Goal: Task Accomplishment & Management: Manage account settings

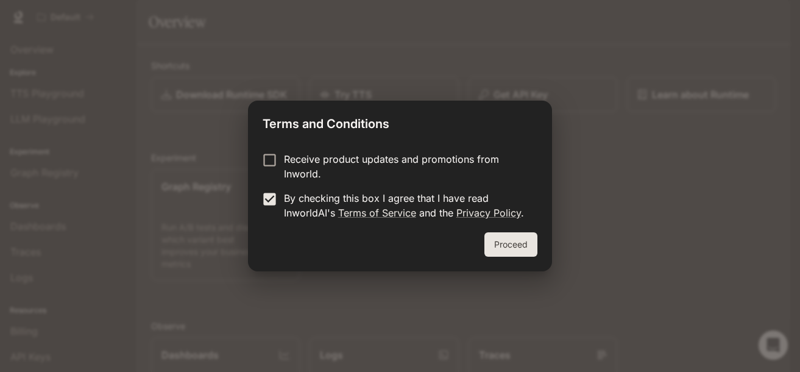
click at [505, 247] on button "Proceed" at bounding box center [510, 244] width 53 height 24
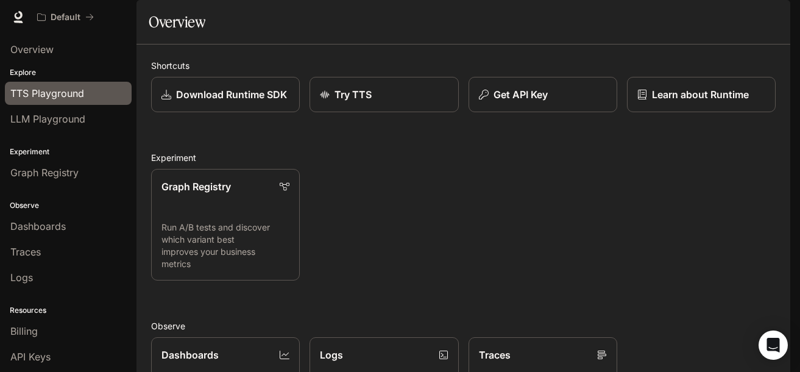
click at [24, 93] on span "TTS Playground" at bounding box center [47, 93] width 74 height 15
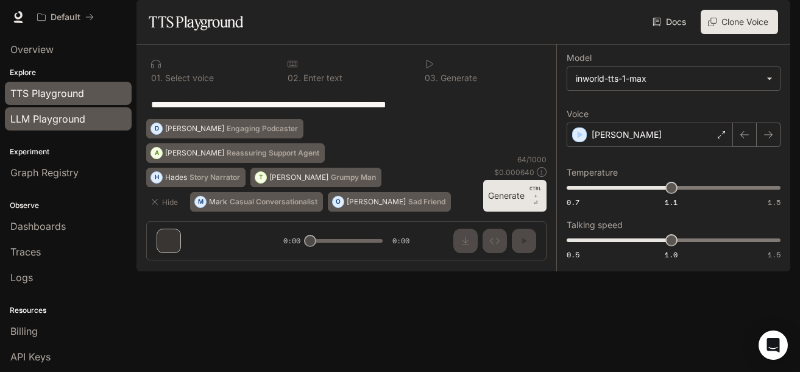
click at [46, 111] on link "LLM Playground" at bounding box center [68, 118] width 127 height 23
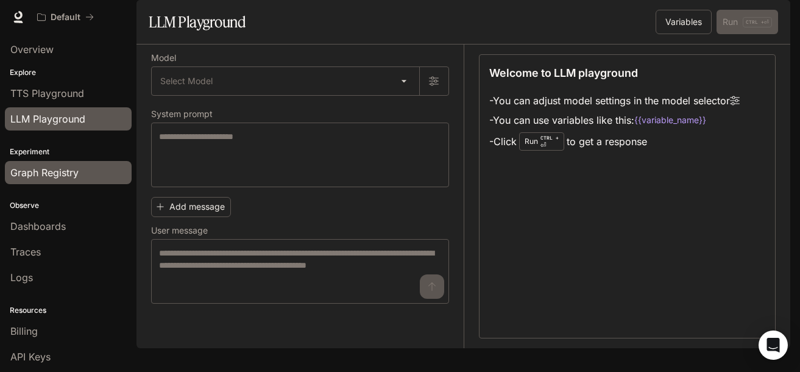
click at [58, 172] on span "Graph Registry" at bounding box center [44, 172] width 68 height 15
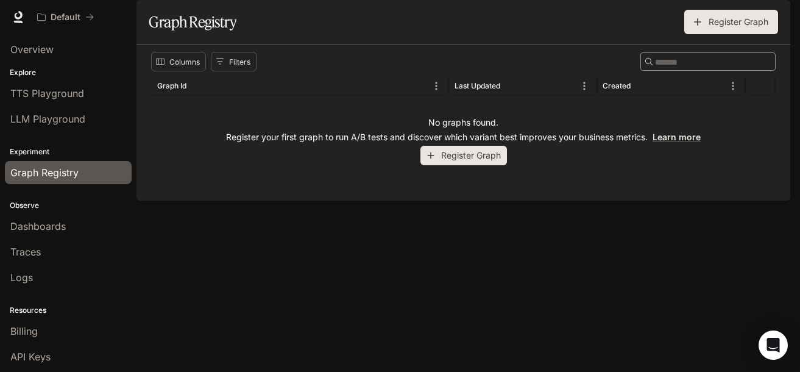
click at [45, 205] on p "Observe" at bounding box center [68, 205] width 136 height 11
click at [44, 205] on p "Observe" at bounding box center [68, 205] width 136 height 11
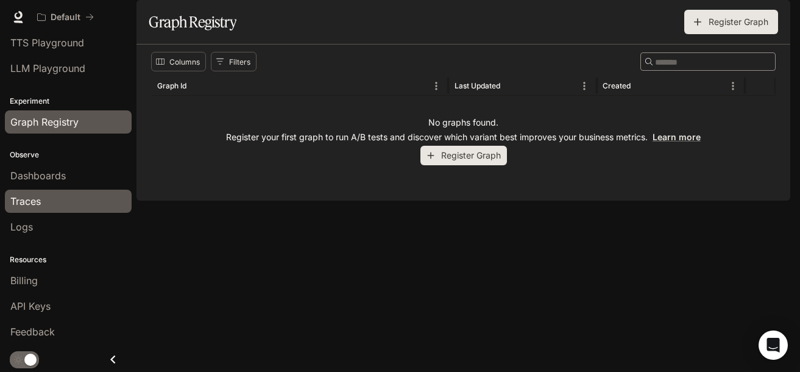
click at [43, 202] on div "Traces" at bounding box center [68, 201] width 116 height 15
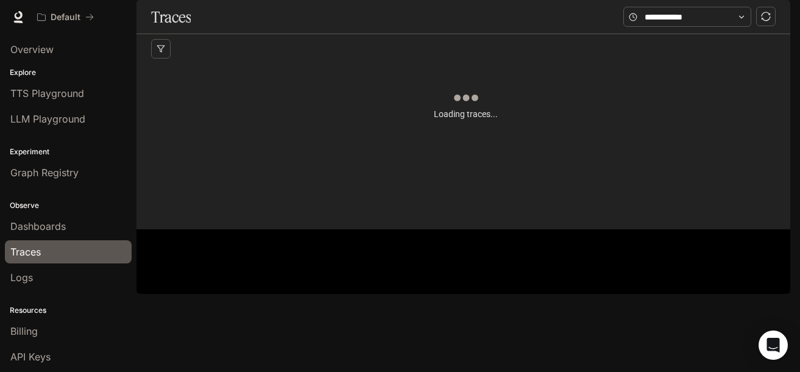
click at [778, 22] on img "button" at bounding box center [772, 17] width 17 height 17
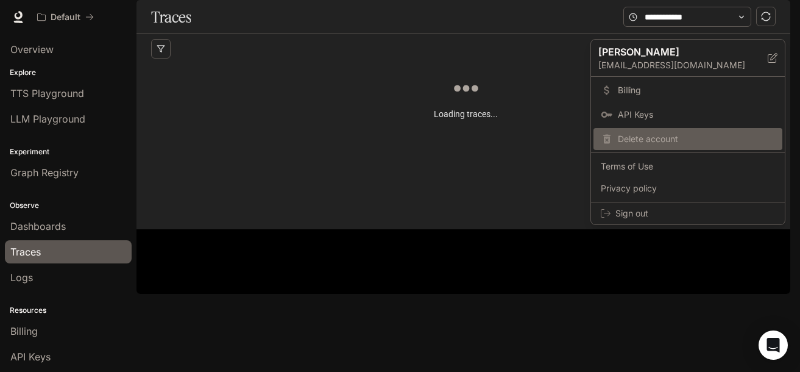
click at [687, 138] on span "Delete account" at bounding box center [696, 139] width 157 height 12
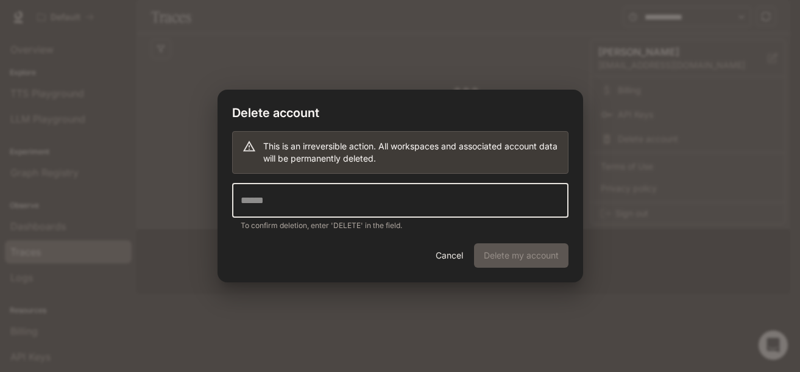
click at [388, 214] on input "text" at bounding box center [400, 200] width 336 height 34
type input "******"
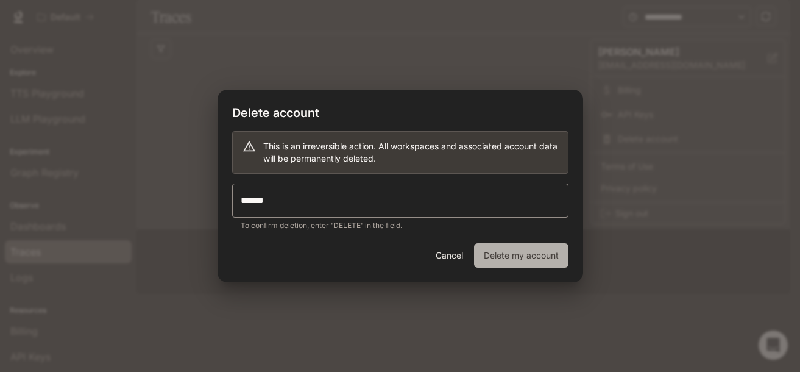
click at [517, 252] on button "Delete my account" at bounding box center [521, 255] width 94 height 24
